Goal: Information Seeking & Learning: Learn about a topic

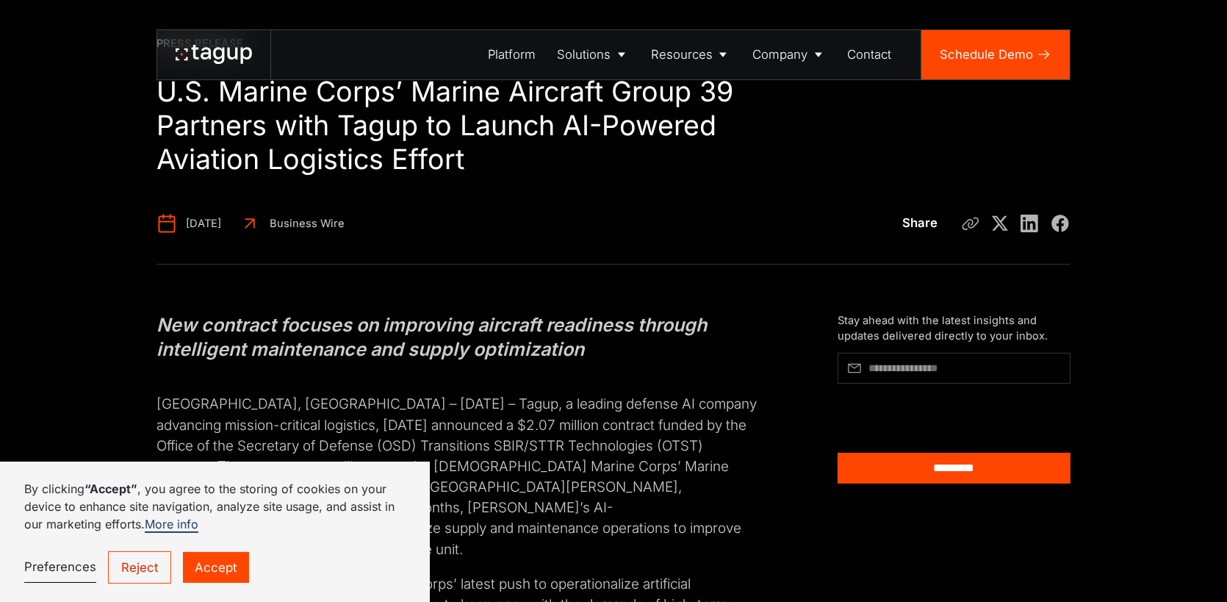
scroll to position [122, 0]
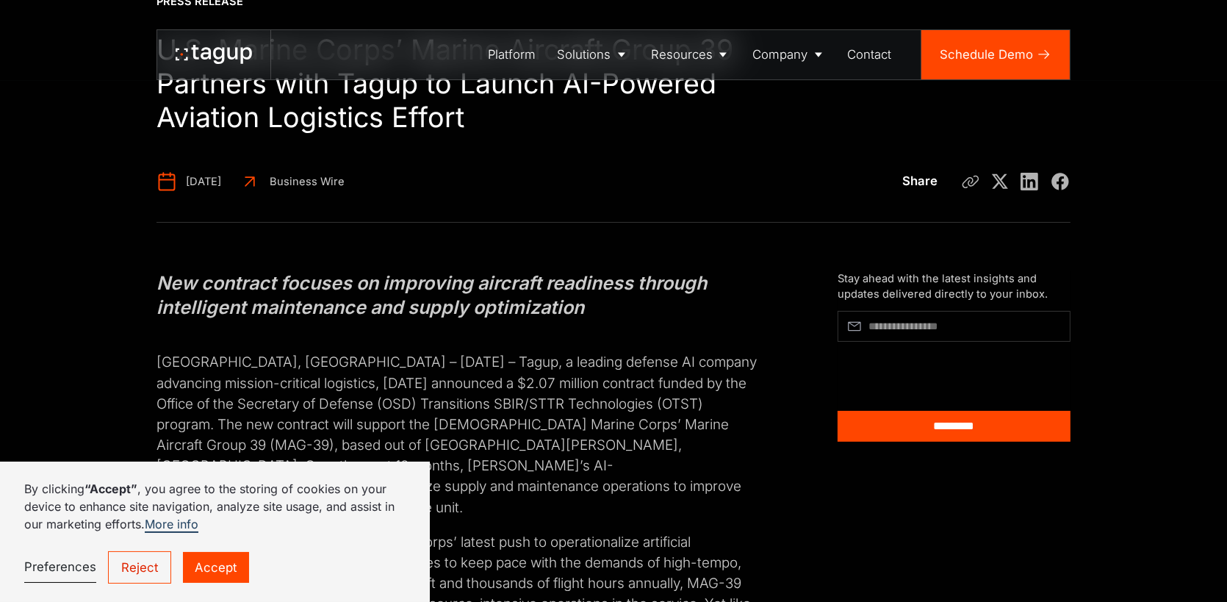
click at [154, 562] on link "Reject" at bounding box center [139, 567] width 62 height 32
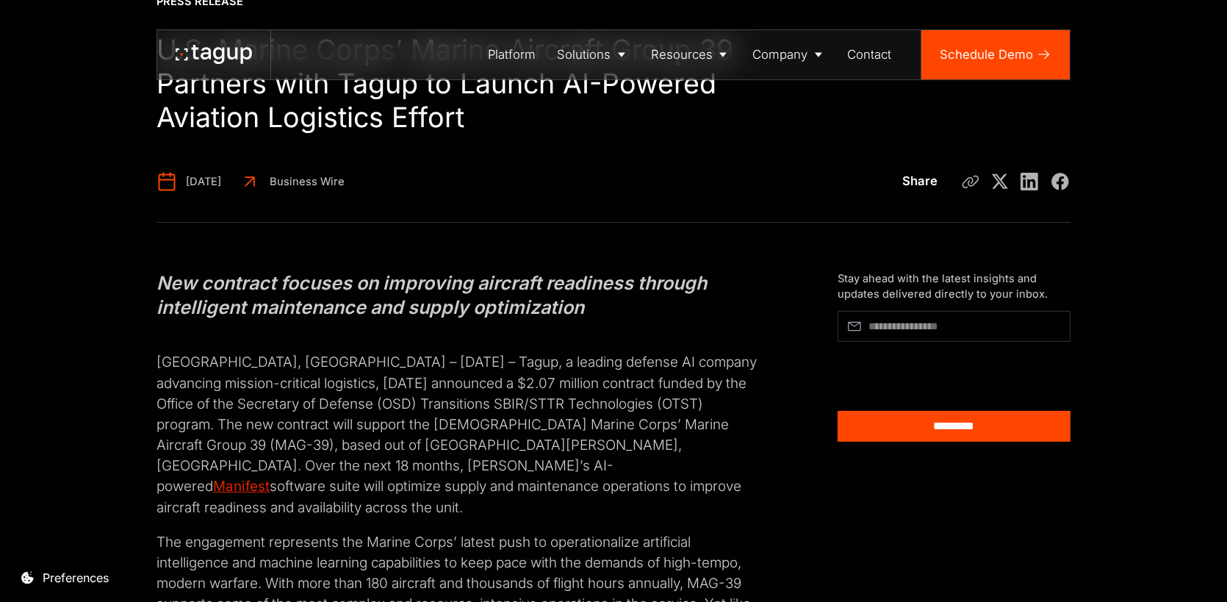
scroll to position [245, 0]
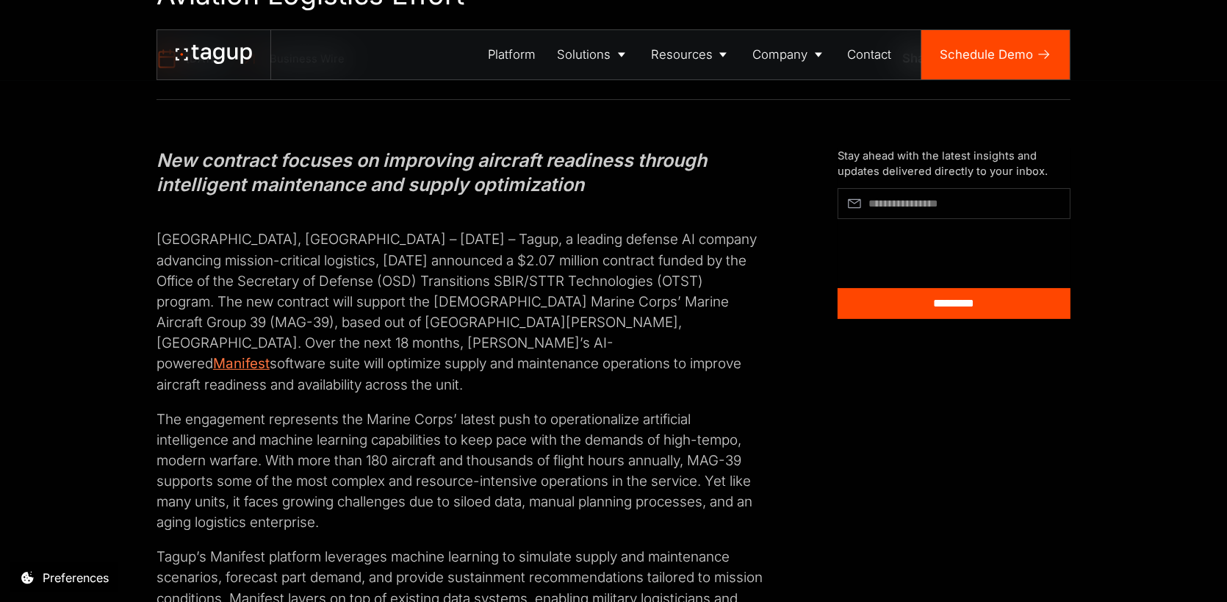
click at [270, 355] on link "Manifest" at bounding box center [241, 363] width 57 height 17
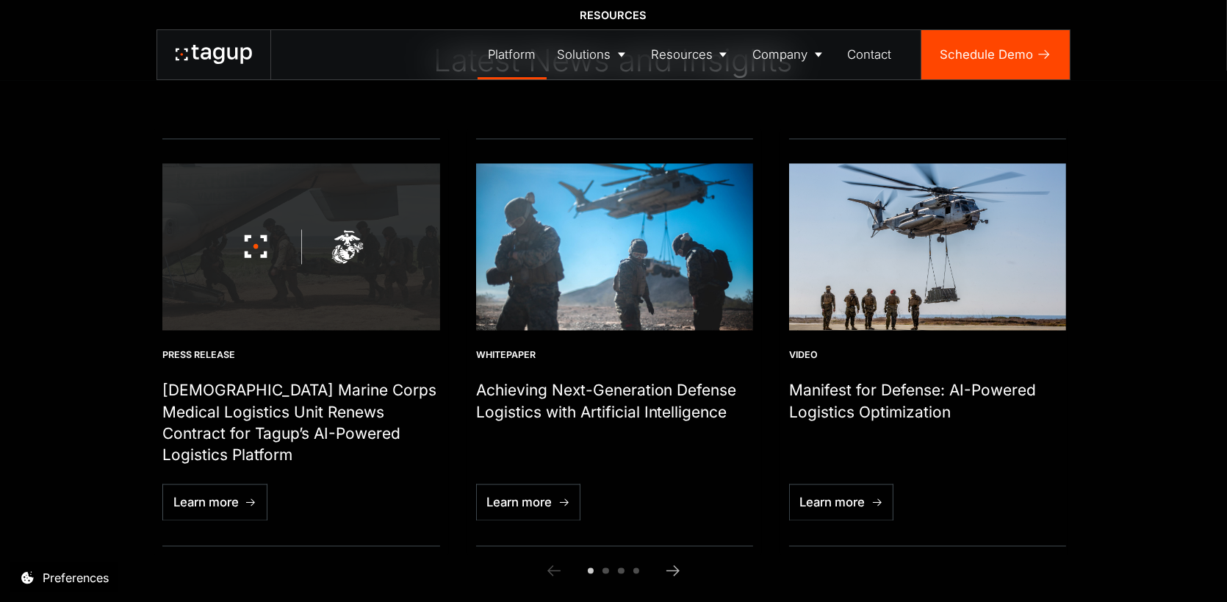
scroll to position [4707, 0]
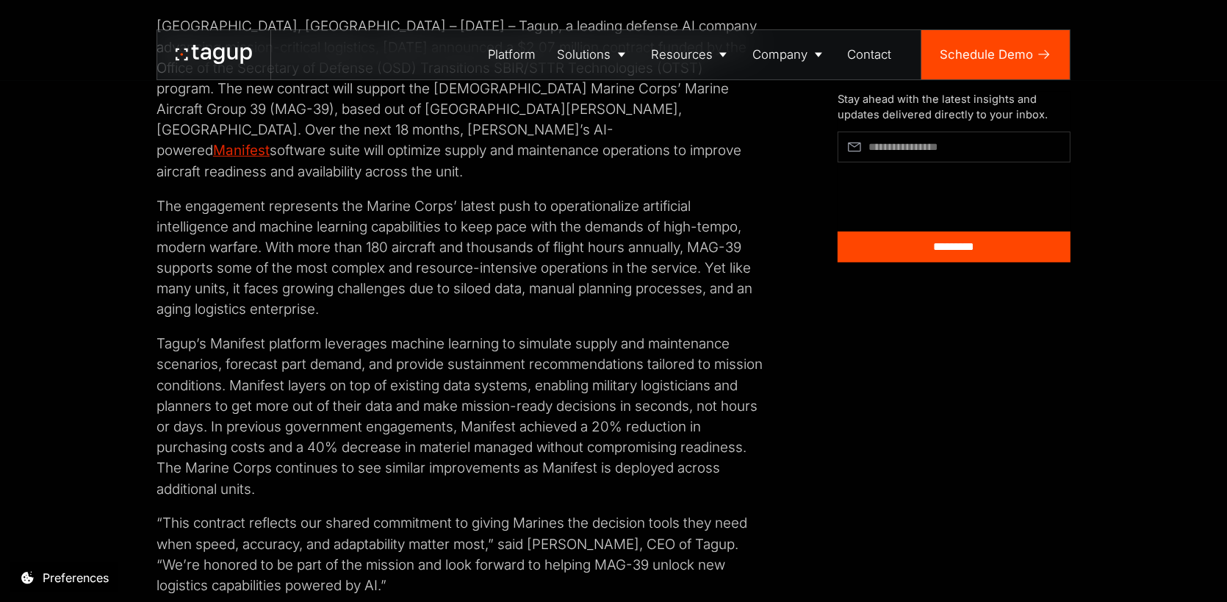
scroll to position [489, 0]
